Goal: Task Accomplishment & Management: Manage account settings

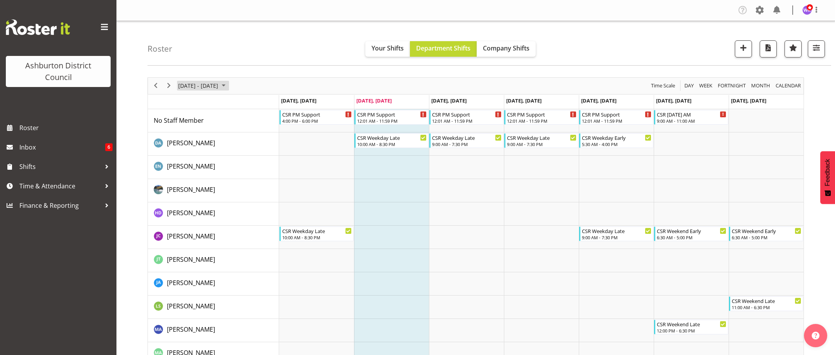
click at [209, 83] on span "[DATE] - [DATE]" at bounding box center [198, 86] width 42 height 10
click at [248, 159] on span "18" at bounding box center [249, 159] width 12 height 12
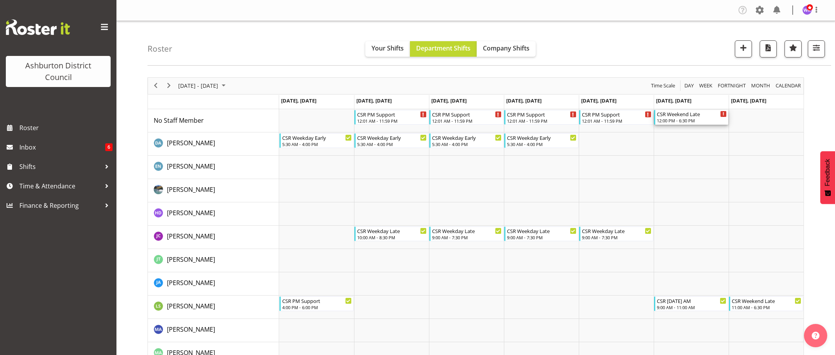
click at [689, 121] on div "12:00 PM - 6:30 PM" at bounding box center [692, 120] width 70 height 6
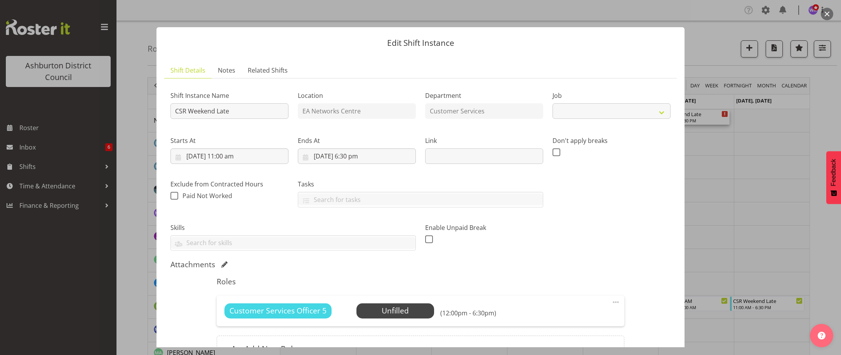
select select "30"
click at [383, 311] on span "Select Employee" at bounding box center [395, 310] width 58 height 11
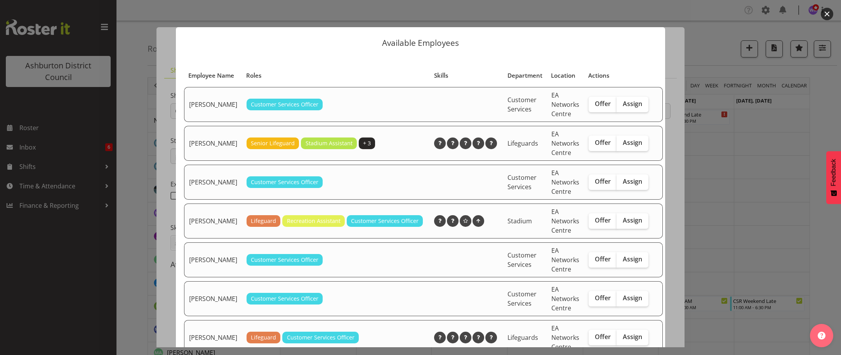
scroll to position [65, 0]
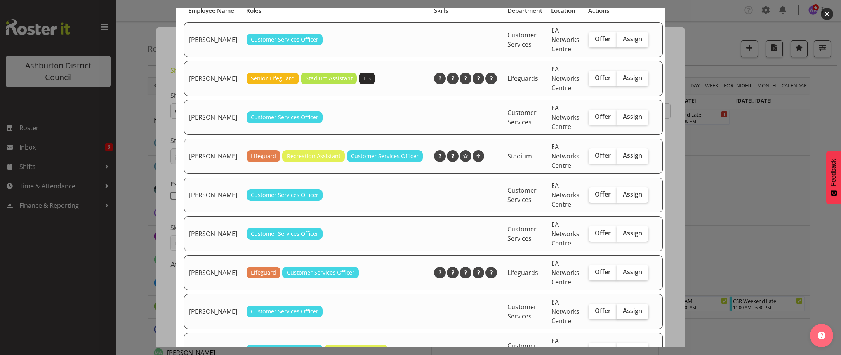
click at [624, 314] on span "Assign" at bounding box center [631, 311] width 19 height 8
click at [621, 313] on input "Assign" at bounding box center [618, 310] width 5 height 5
checkbox input "true"
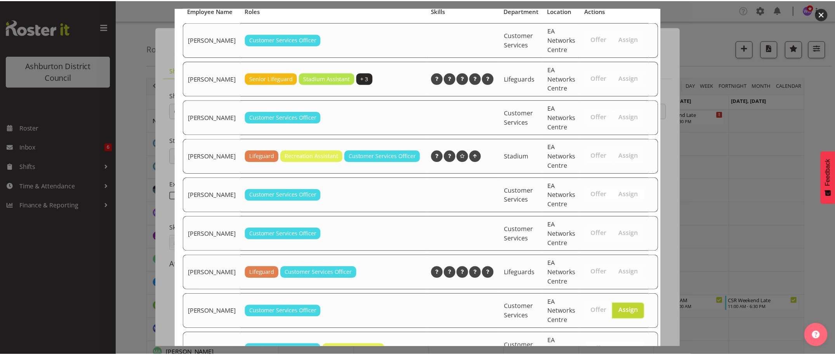
scroll to position [143, 0]
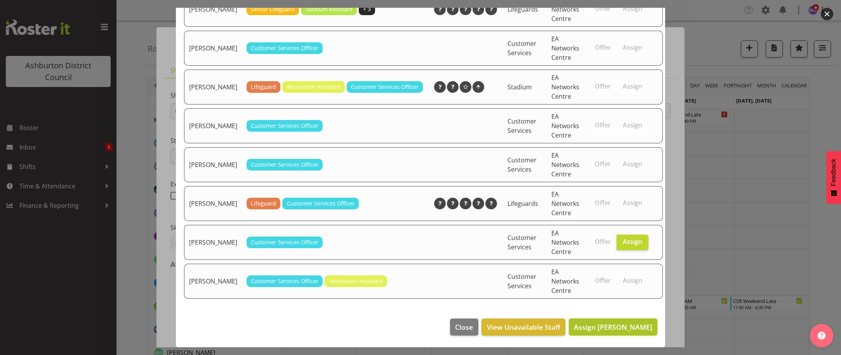
click at [608, 330] on span "Assign [PERSON_NAME]" at bounding box center [613, 326] width 78 height 9
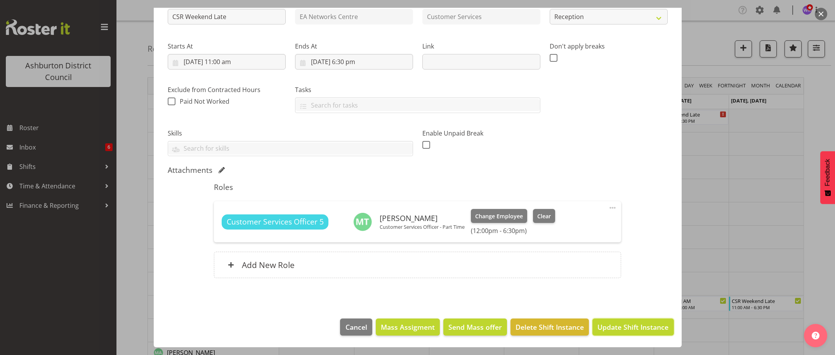
click at [625, 330] on span "Update Shift Instance" at bounding box center [632, 327] width 71 height 10
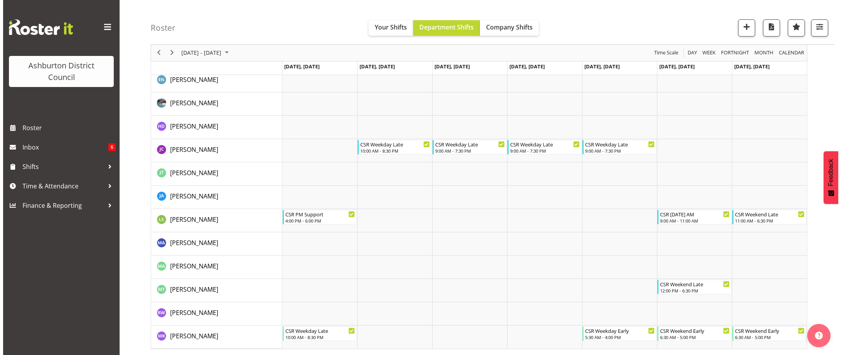
scroll to position [0, 0]
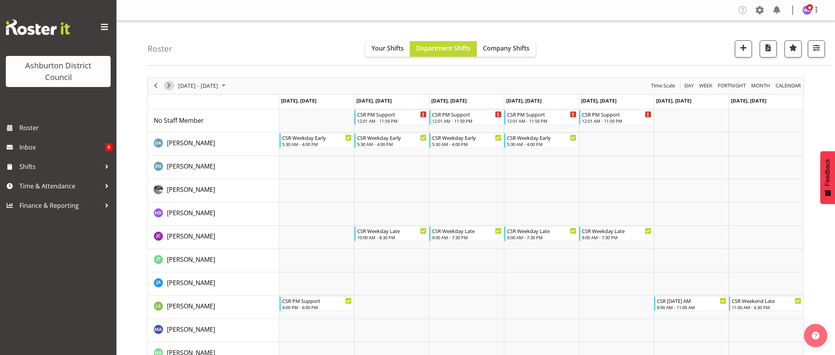
click at [171, 85] on span "Next" at bounding box center [168, 86] width 9 height 10
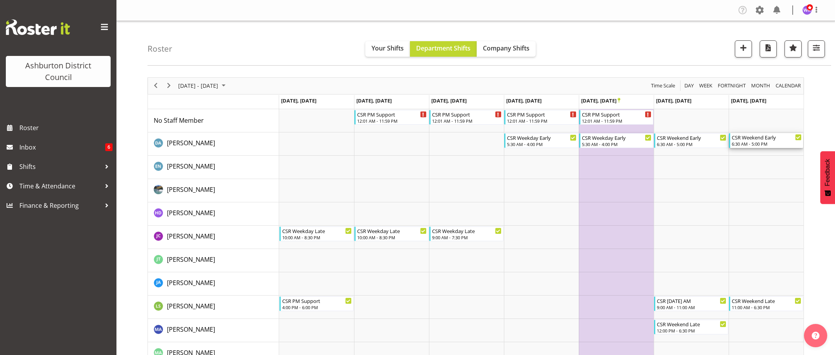
click at [756, 142] on div "6:30 AM - 5:00 PM" at bounding box center [767, 143] width 70 height 6
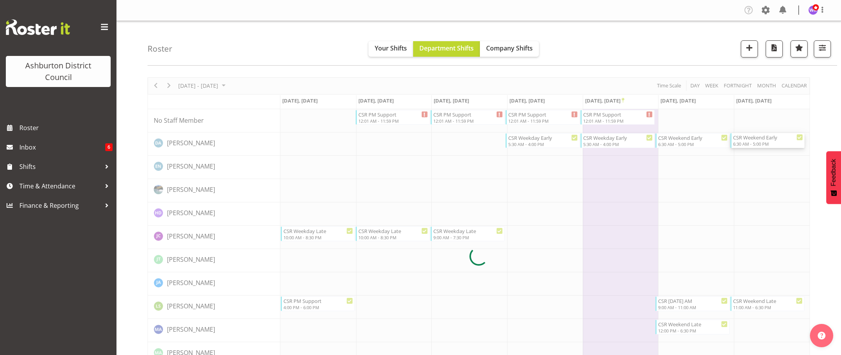
select select "30"
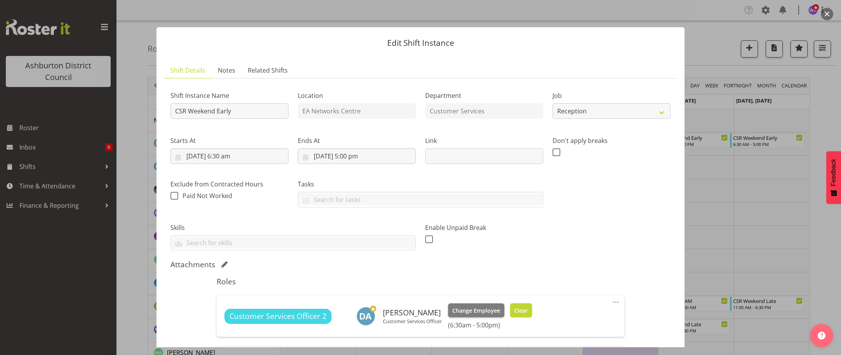
drag, startPoint x: 521, startPoint y: 311, endPoint x: 614, endPoint y: 267, distance: 102.4
click at [521, 310] on span "Clear" at bounding box center [521, 310] width 14 height 9
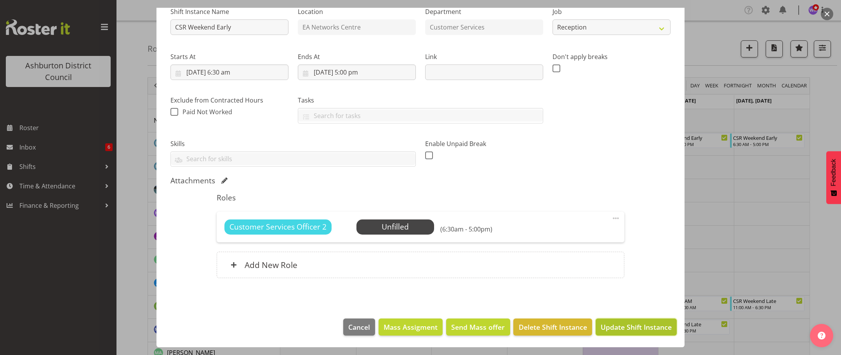
click at [619, 329] on span "Update Shift Instance" at bounding box center [635, 327] width 71 height 10
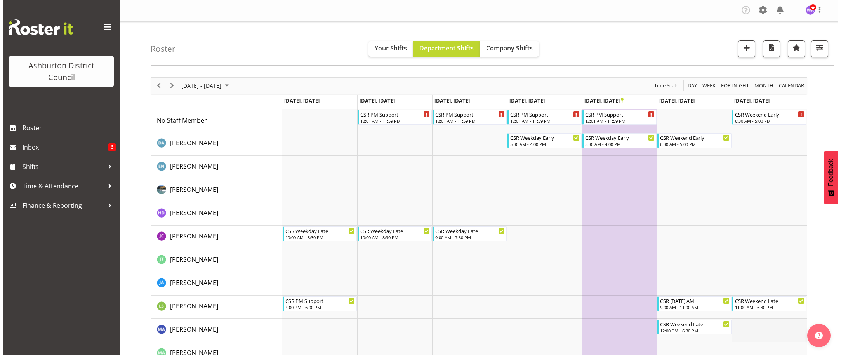
scroll to position [87, 0]
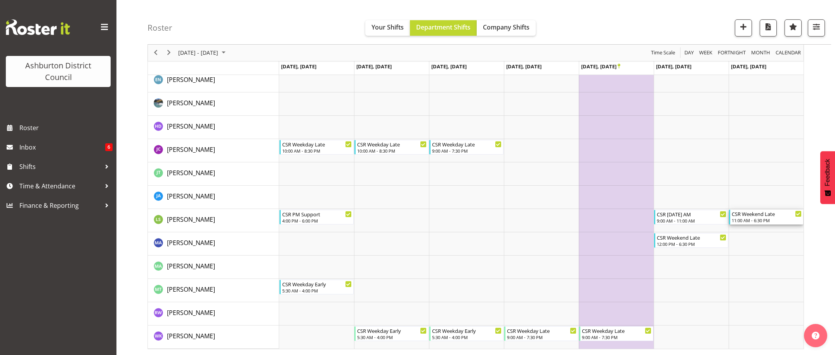
click at [761, 218] on div "11:00 AM - 6:30 PM" at bounding box center [767, 220] width 70 height 6
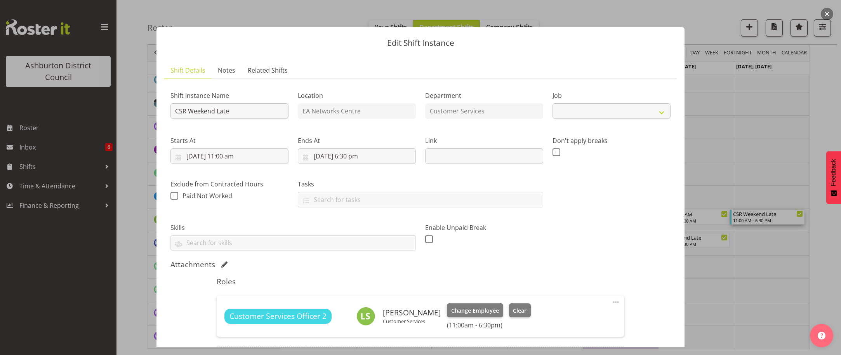
select select "30"
click at [471, 310] on span "Change Employee" at bounding box center [475, 310] width 48 height 9
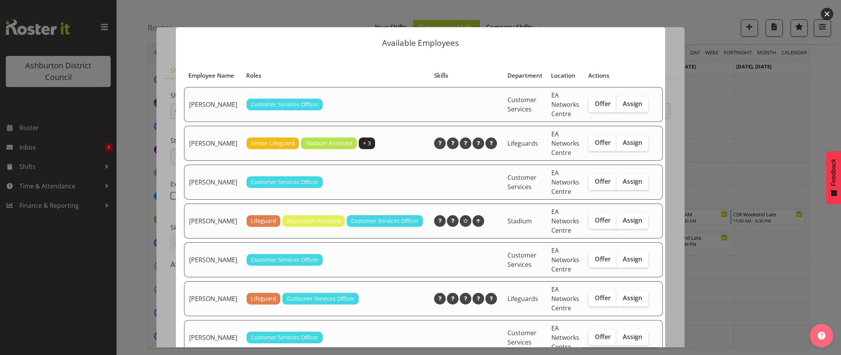
scroll to position [65, 0]
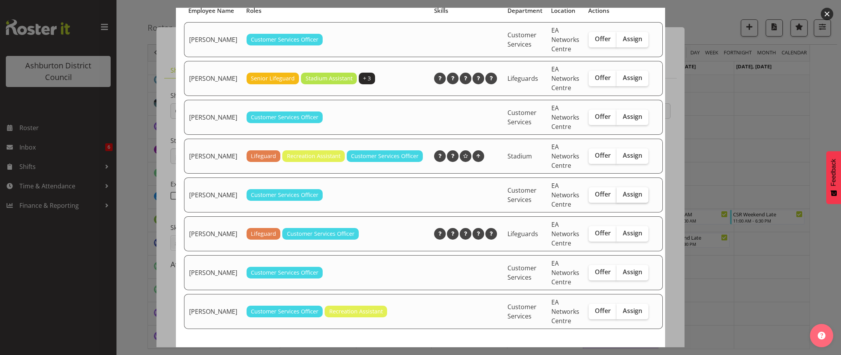
drag, startPoint x: 619, startPoint y: 206, endPoint x: 593, endPoint y: 213, distance: 26.7
click at [622, 198] on span "Assign" at bounding box center [631, 194] width 19 height 8
click at [618, 197] on input "Assign" at bounding box center [618, 194] width 5 height 5
checkbox input "true"
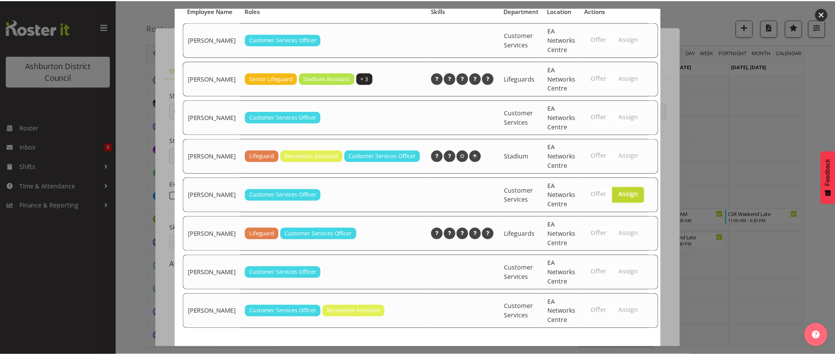
scroll to position [104, 0]
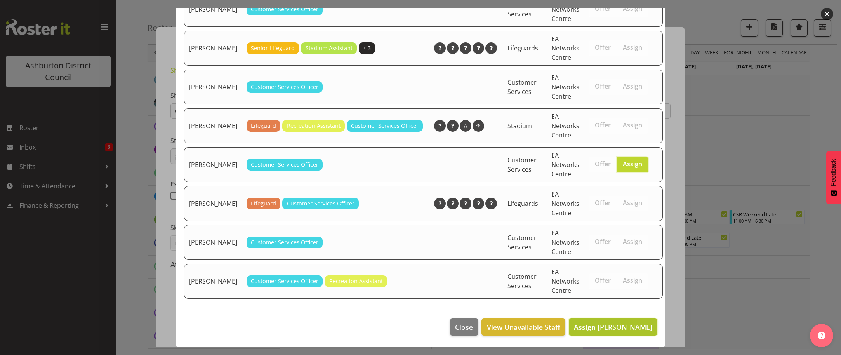
click at [623, 328] on span "Assign [PERSON_NAME]" at bounding box center [613, 326] width 78 height 9
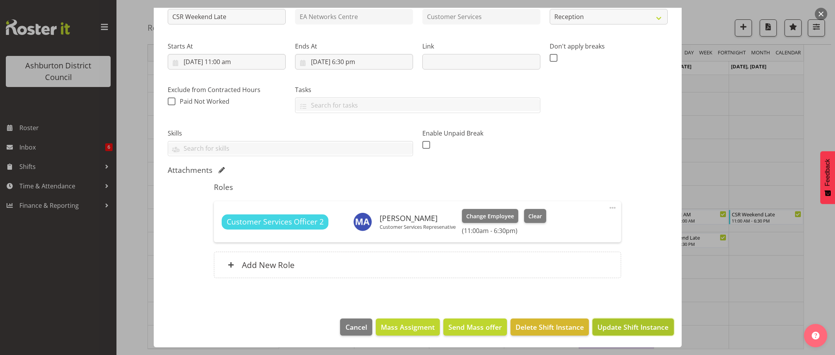
click at [635, 326] on span "Update Shift Instance" at bounding box center [632, 327] width 71 height 10
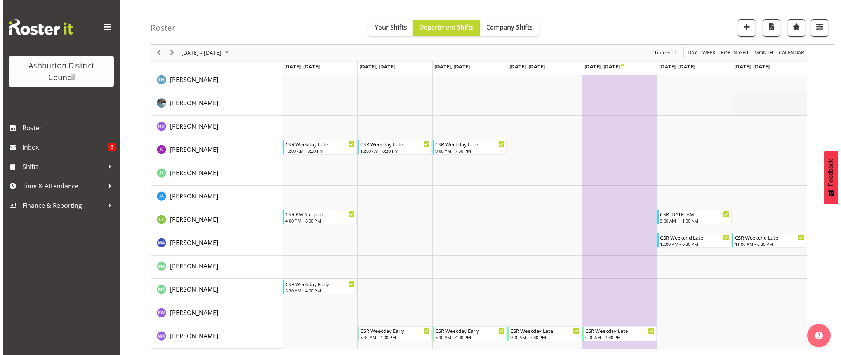
scroll to position [0, 0]
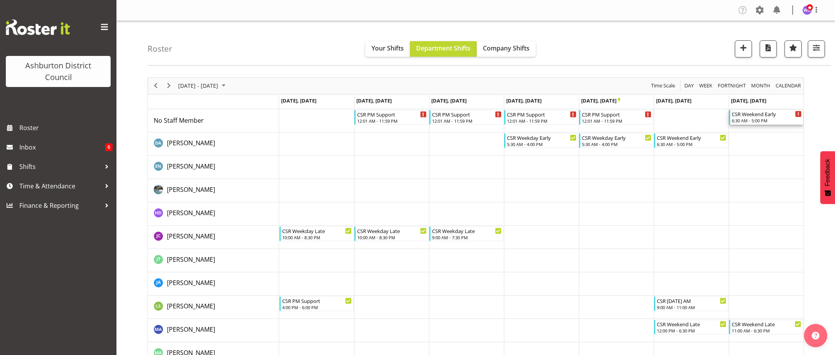
click at [754, 120] on div "6:30 AM - 5:00 PM" at bounding box center [767, 120] width 70 height 6
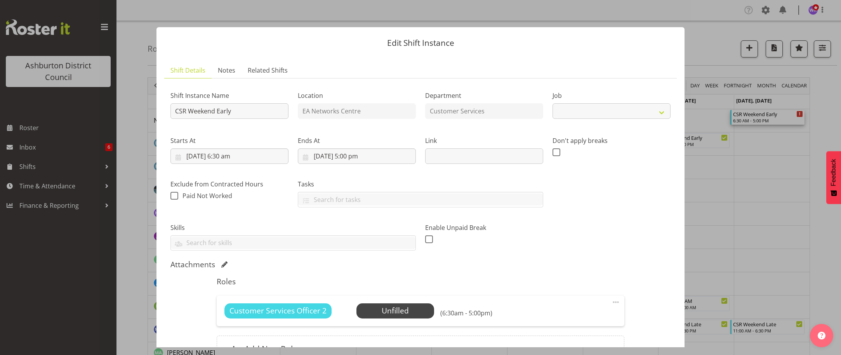
select select "30"
click at [399, 312] on span "Select Employee" at bounding box center [395, 310] width 58 height 11
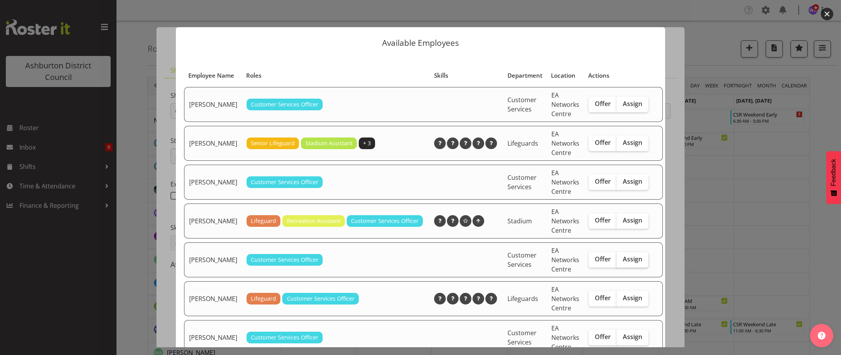
click at [622, 263] on span "Assign" at bounding box center [631, 259] width 19 height 8
click at [617, 262] on input "Assign" at bounding box center [618, 259] width 5 height 5
checkbox input "true"
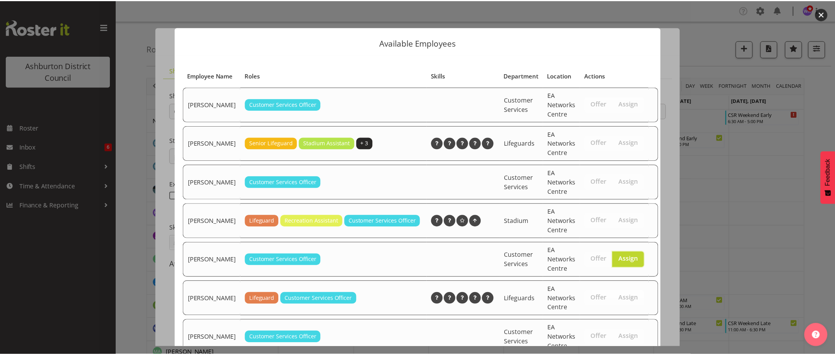
scroll to position [104, 0]
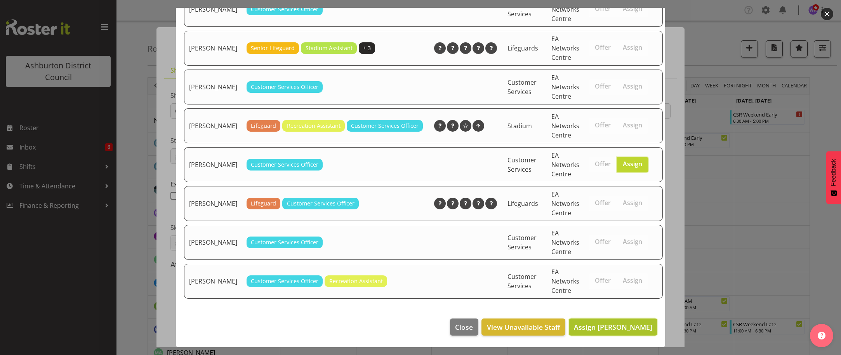
click at [609, 327] on span "Assign [PERSON_NAME]" at bounding box center [613, 326] width 78 height 9
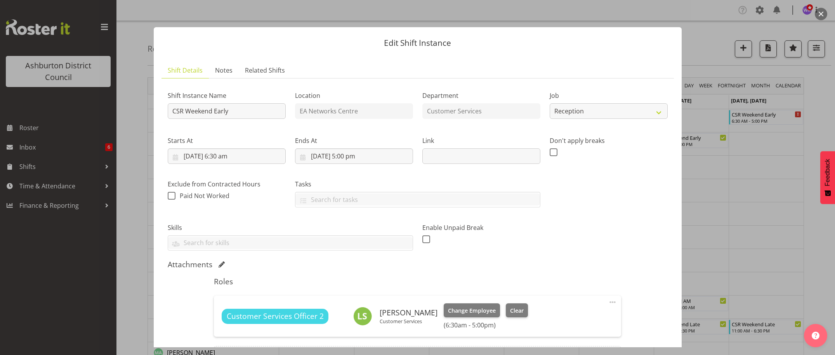
scroll to position [32, 0]
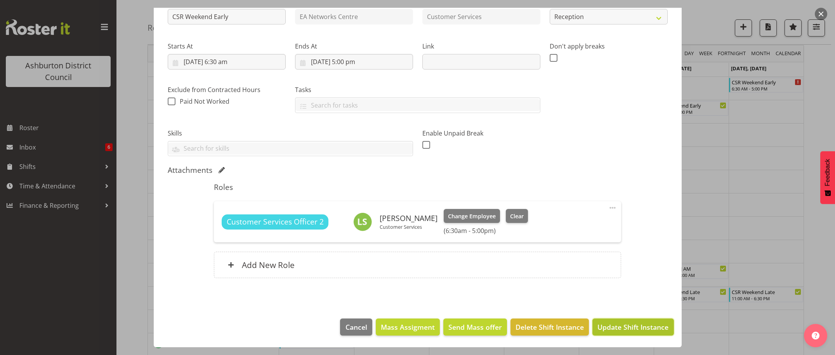
click at [625, 324] on span "Update Shift Instance" at bounding box center [632, 327] width 71 height 10
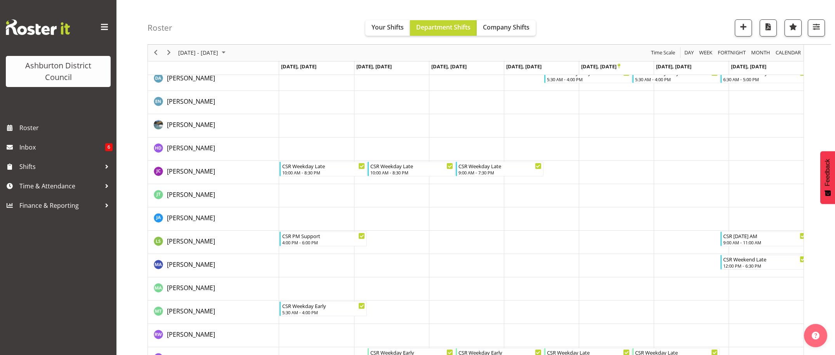
scroll to position [92, 0]
